Goal: Navigation & Orientation: Find specific page/section

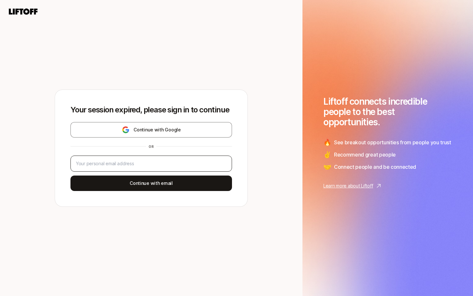
click at [163, 167] on div at bounding box center [150, 163] width 161 height 16
click at [160, 161] on input "email" at bounding box center [151, 164] width 151 height 8
type input "[EMAIL_ADDRESS]"
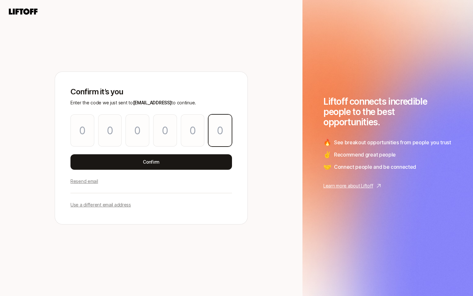
paste input "1"
type input "5"
type input "8"
type input "5"
type input "0"
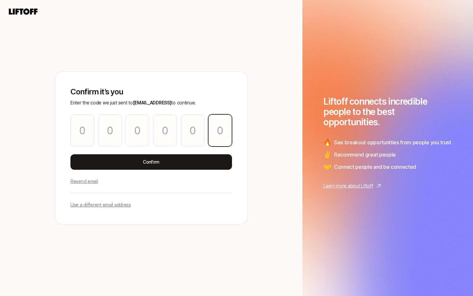
type input "5"
type input "1"
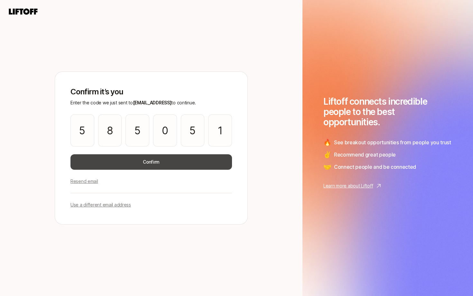
click at [147, 167] on button "Confirm" at bounding box center [150, 161] width 161 height 15
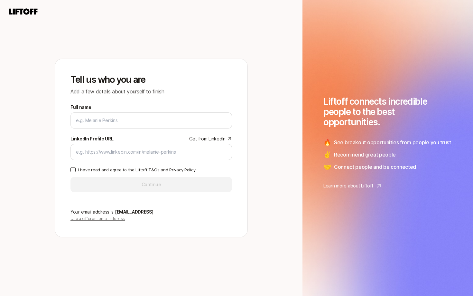
click at [103, 219] on p "Use a different email address" at bounding box center [150, 219] width 161 height 6
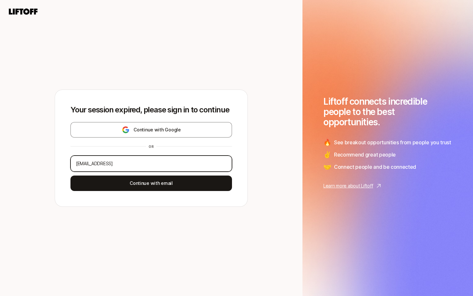
drag, startPoint x: 124, startPoint y: 161, endPoint x: 60, endPoint y: 160, distance: 64.0
click at [60, 160] on div "Your session expired, please sign in to continue Continue with Google or [EMAIL…" at bounding box center [151, 148] width 192 height 116
type input "[EMAIL_ADDRESS][DOMAIN_NAME]"
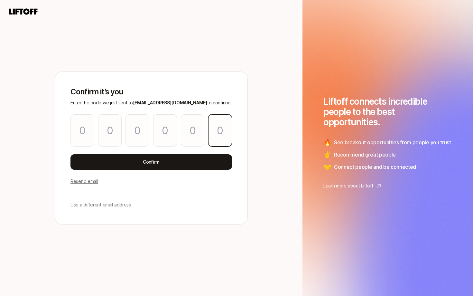
paste input "7"
type input "4"
type input "5"
type input "9"
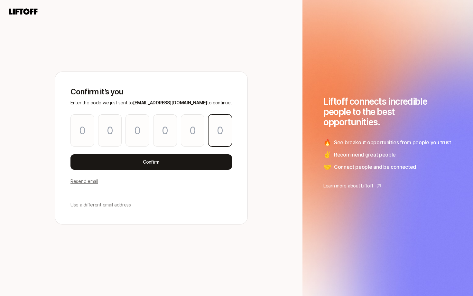
type input "4"
type input "7"
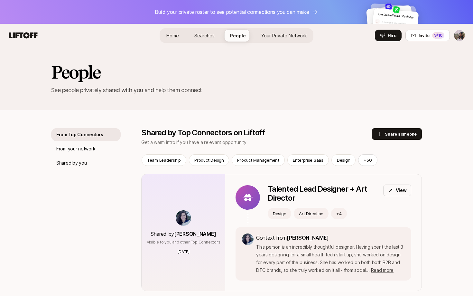
click at [207, 35] on span "Searches" at bounding box center [204, 35] width 20 height 7
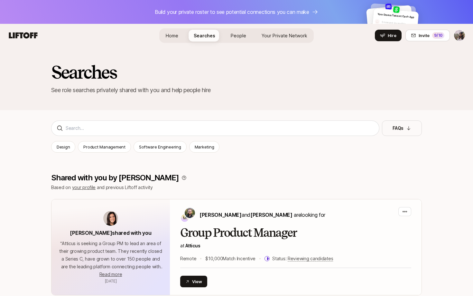
click at [274, 38] on span "Your Private Network" at bounding box center [285, 35] width 46 height 7
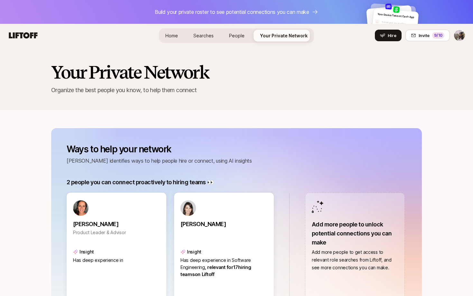
click at [170, 39] on link "Home" at bounding box center [171, 36] width 23 height 12
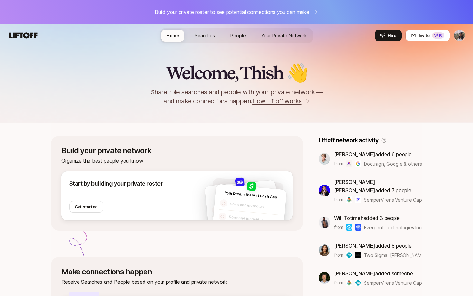
click at [200, 37] on span "Searches" at bounding box center [205, 35] width 20 height 7
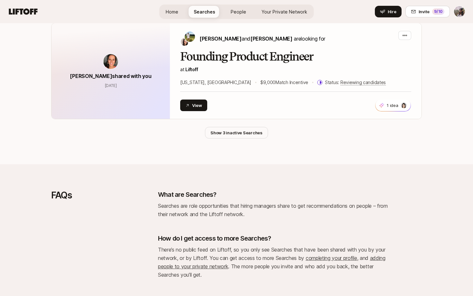
scroll to position [921, 0]
